Goal: Information Seeking & Learning: Learn about a topic

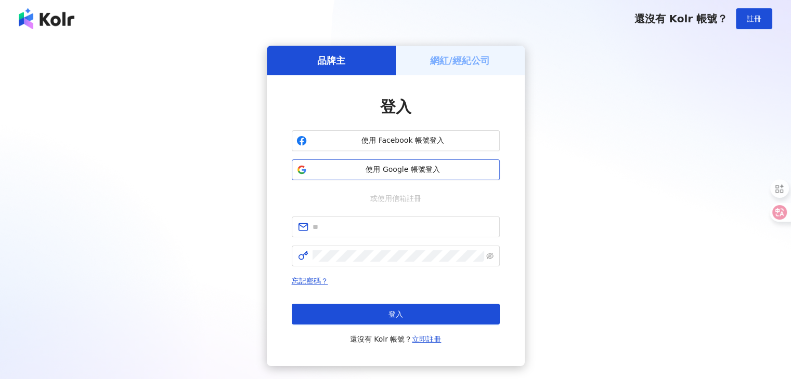
click at [423, 175] on button "使用 Google 帳號登入" at bounding box center [396, 170] width 208 height 21
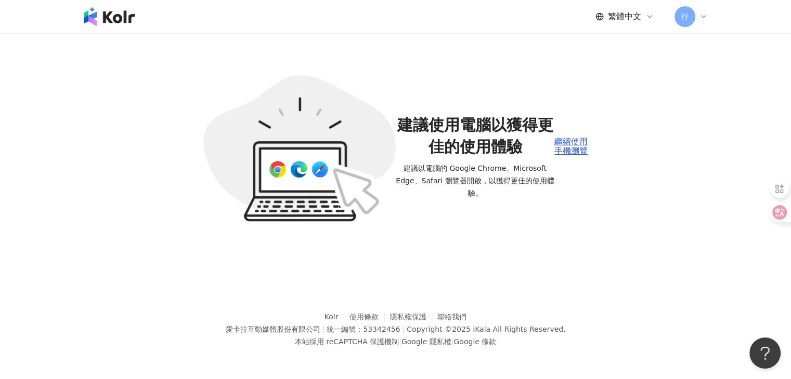
click at [602, 81] on div "繁體中文 活動訊息 行 建議使用電腦以獲得更佳的使用體驗 建議以電腦的 Google Chrome、Microsoft Edge、Safari 瀏覽器開啟，以…" at bounding box center [395, 189] width 791 height 379
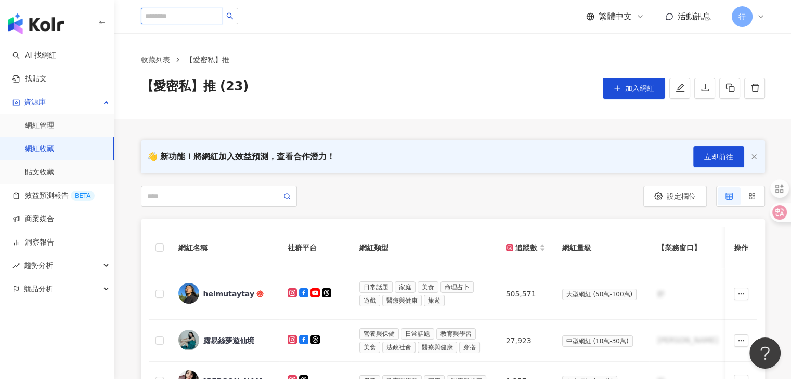
click at [193, 17] on input "search" at bounding box center [181, 16] width 81 height 17
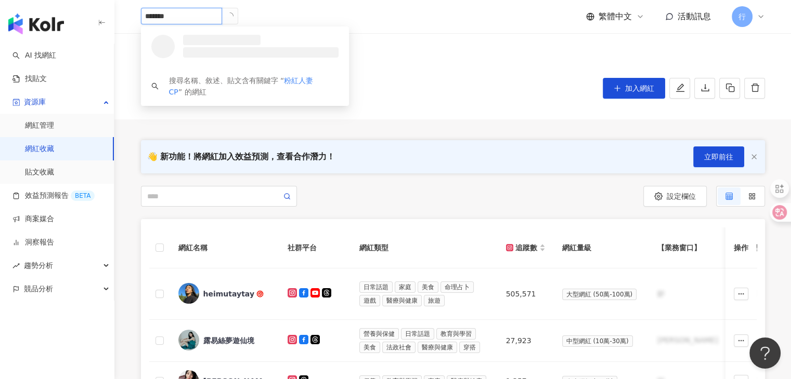
type input "********"
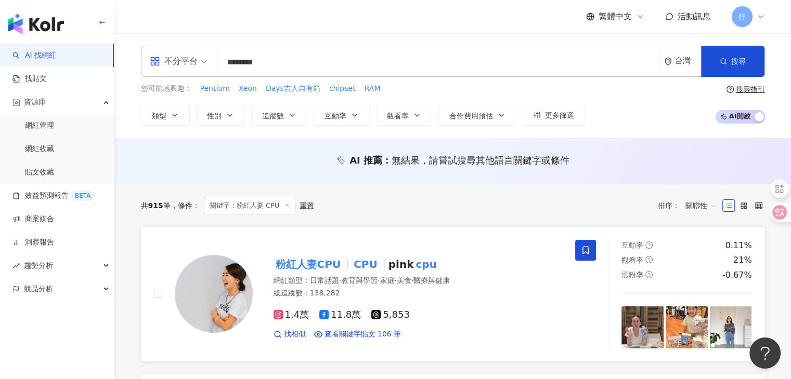
click at [143, 240] on div "粉紅人妻CPU CPU pink cpu 網紅類型 ： 日常話題 · 教育與學習 · 家庭 · 美食 · 醫療與健康 總追蹤數 ： 138,282 1.4萬 …" at bounding box center [374, 294] width 467 height 109
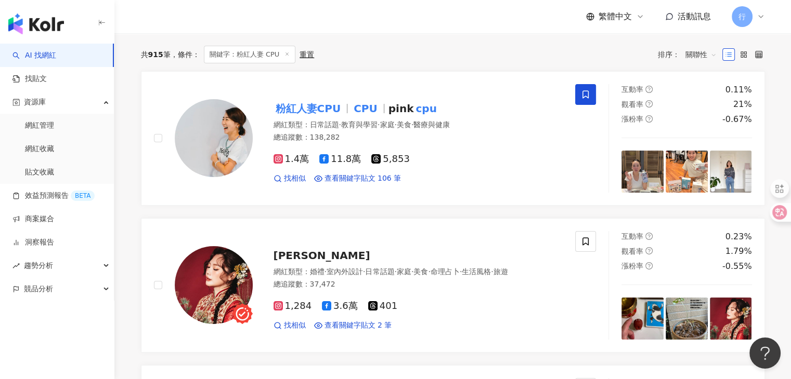
scroll to position [104, 0]
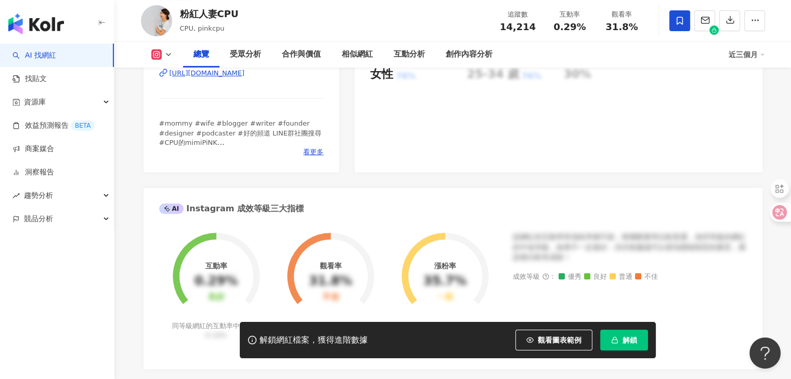
scroll to position [260, 0]
click at [310, 154] on span "看更多" at bounding box center [313, 151] width 20 height 9
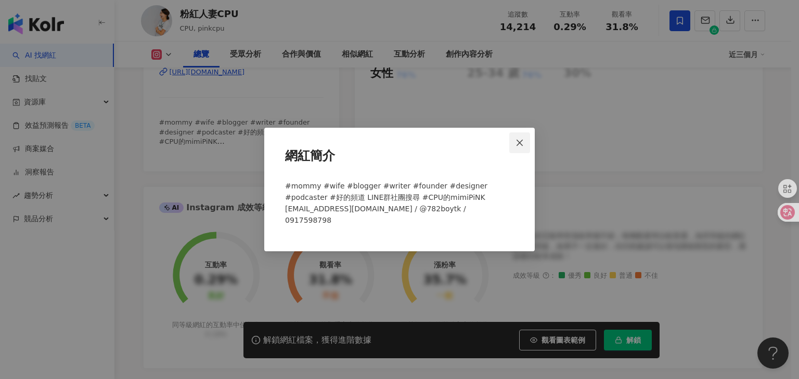
click at [527, 138] on button "Close" at bounding box center [519, 143] width 21 height 21
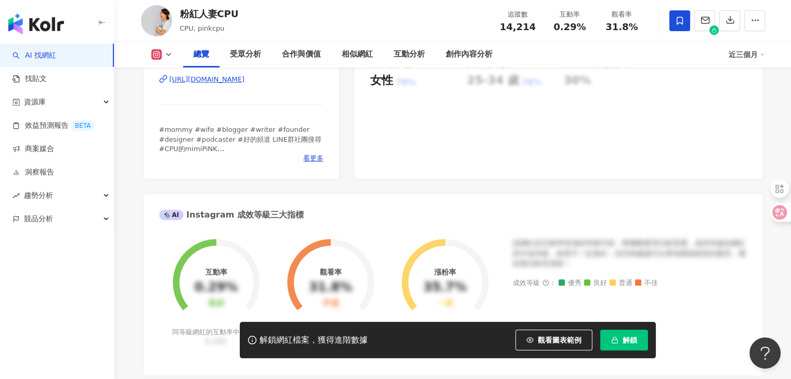
scroll to position [208, 0]
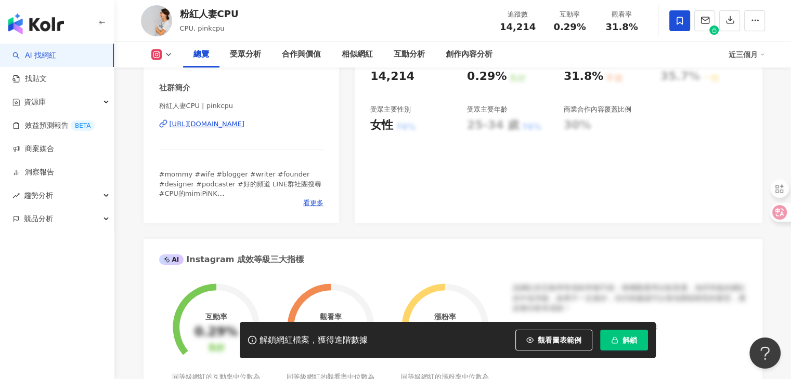
click at [622, 334] on button "解鎖" at bounding box center [624, 340] width 48 height 21
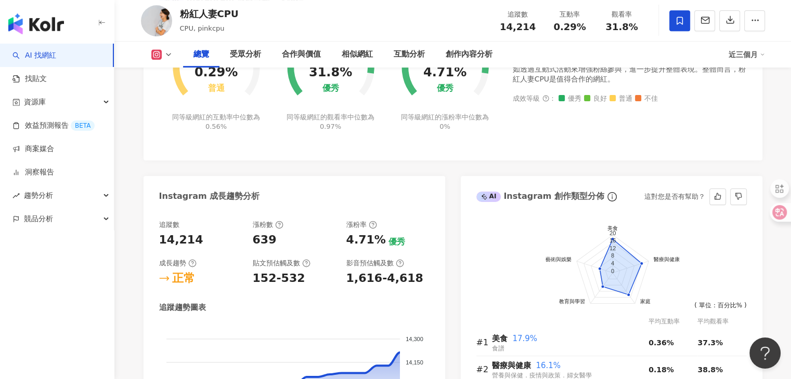
scroll to position [364, 0]
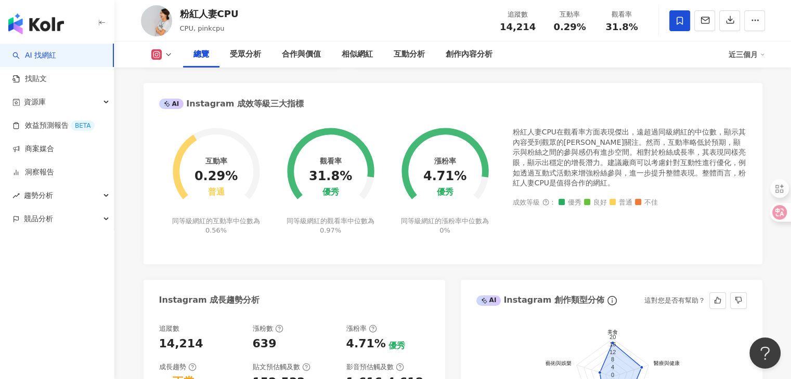
click at [172, 54] on icon at bounding box center [168, 54] width 8 height 8
click at [164, 97] on button "Facebook" at bounding box center [178, 97] width 62 height 15
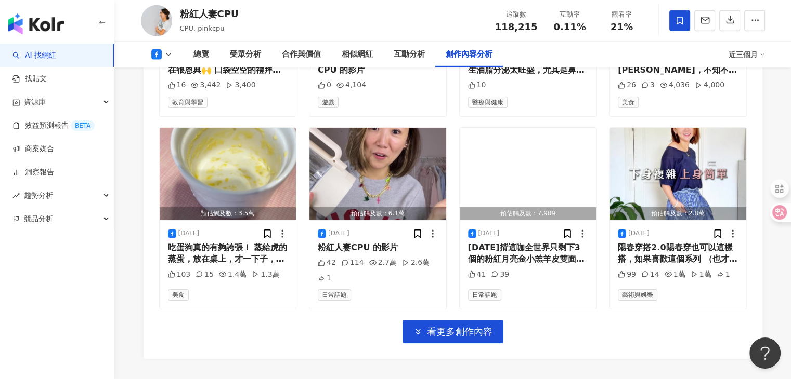
scroll to position [3275, 0]
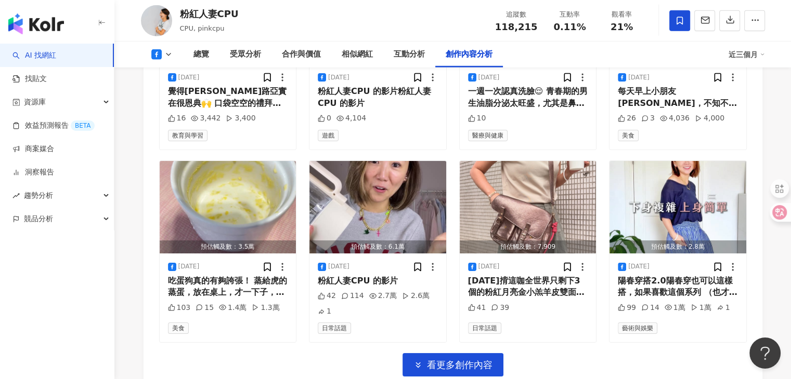
scroll to position [3328, 0]
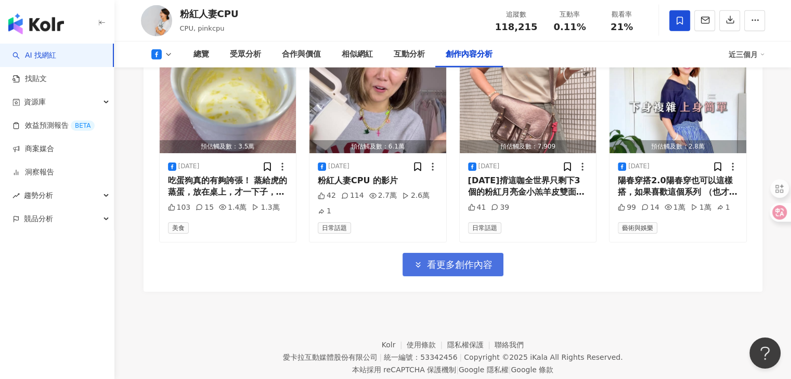
click at [485, 259] on span "看更多創作內容" at bounding box center [460, 264] width 66 height 11
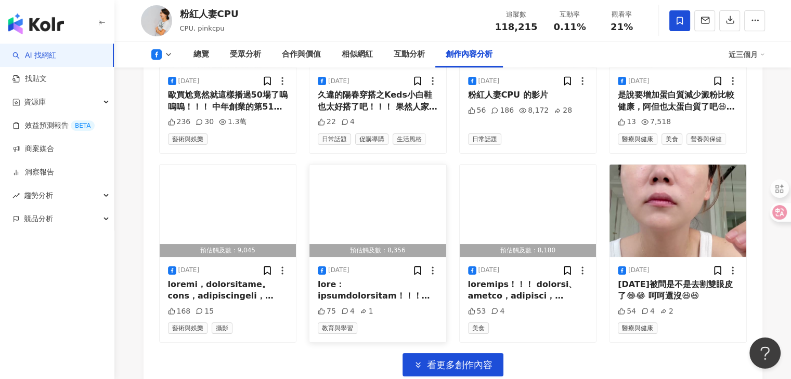
scroll to position [3895, 0]
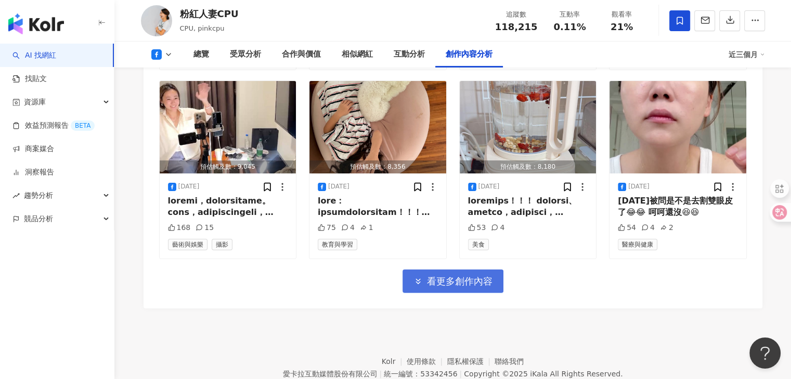
click at [439, 276] on span "看更多創作內容" at bounding box center [460, 281] width 66 height 11
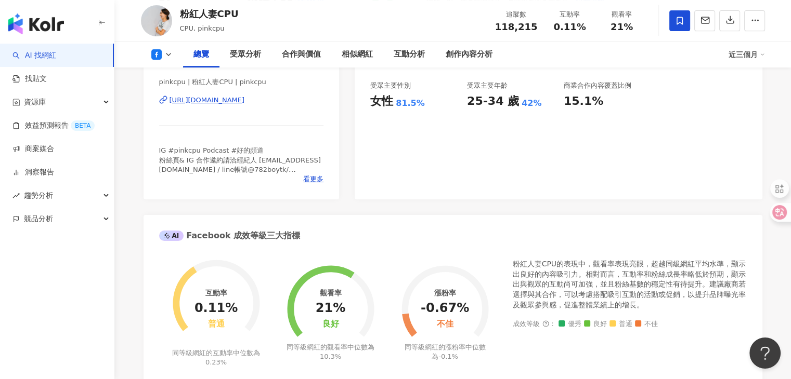
scroll to position [24, 0]
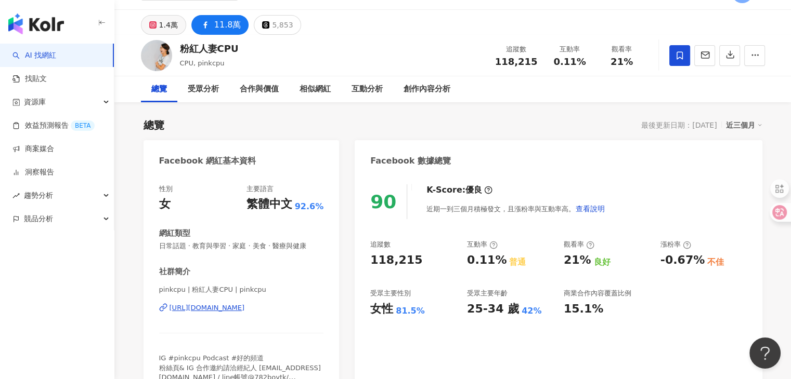
click at [166, 25] on div "1.4萬" at bounding box center [168, 25] width 19 height 15
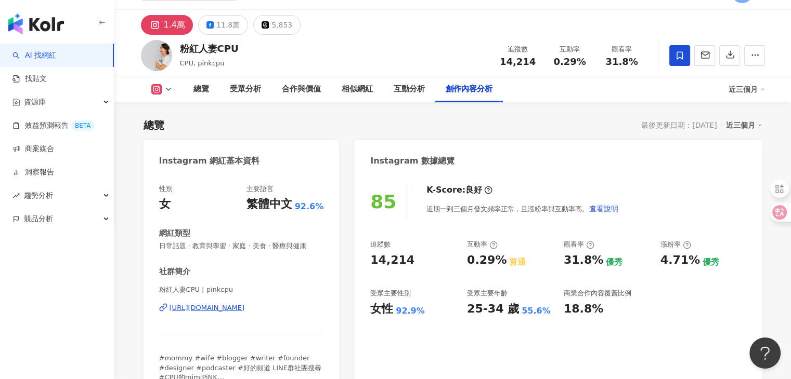
scroll to position [3474, 0]
